Goal: Find specific page/section: Find specific page/section

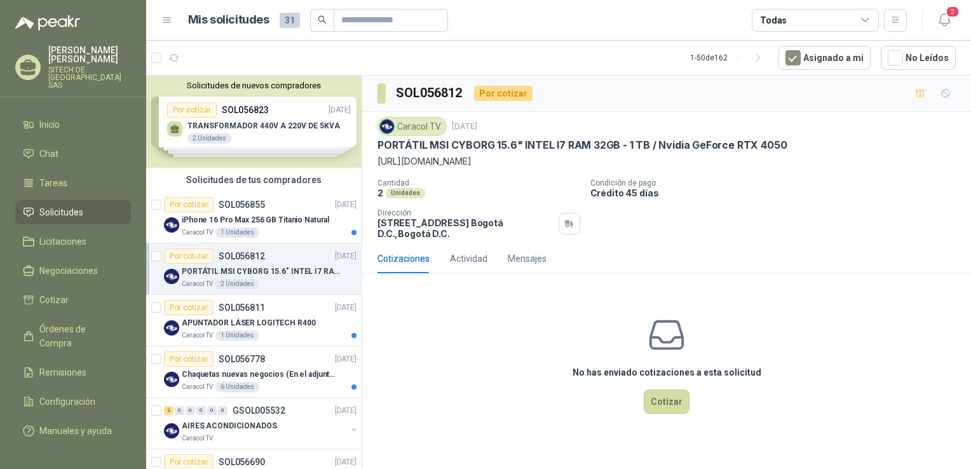
click at [496, 137] on div "Caracol TV 19 sept, 2025 PORTÁTIL MSI CYBORG 15.6" INTEL I7 RAM 32GB - 1 TB / N…" at bounding box center [666, 142] width 578 height 51
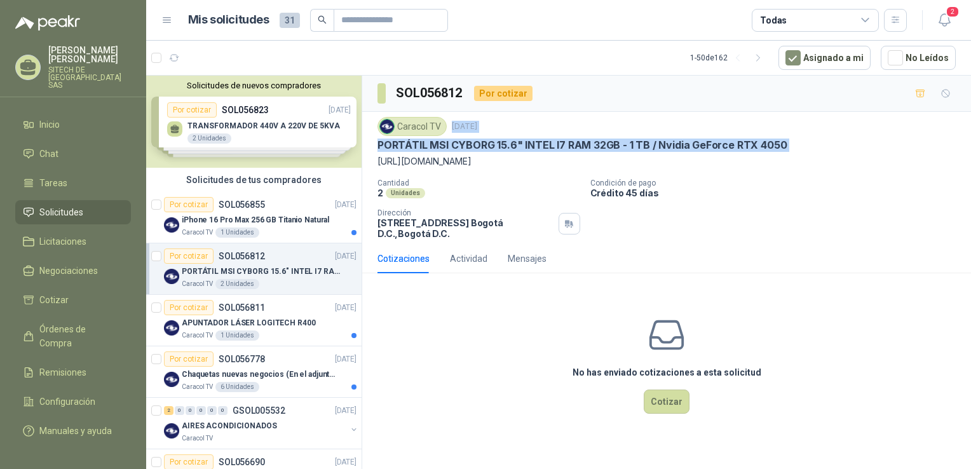
click at [496, 137] on div "Caracol TV 19 sept, 2025 PORTÁTIL MSI CYBORG 15.6" INTEL I7 RAM 32GB - 1 TB / N…" at bounding box center [666, 142] width 578 height 51
